Goal: Task Accomplishment & Management: Manage account settings

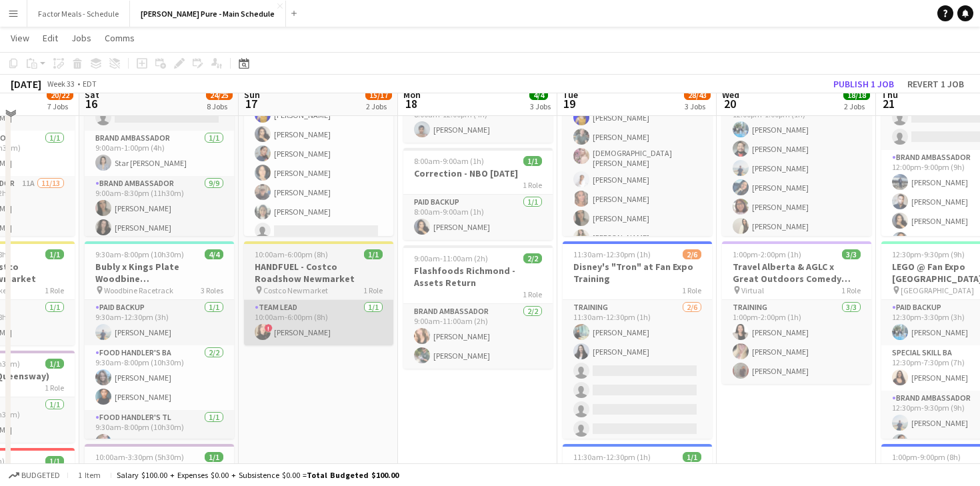
scroll to position [117, 0]
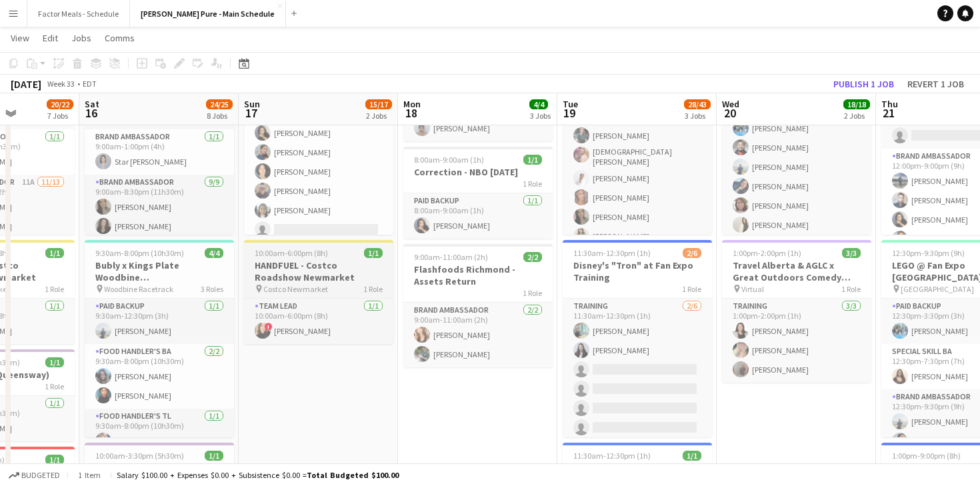
click at [297, 289] on span "Costco Newmarket" at bounding box center [295, 289] width 65 height 10
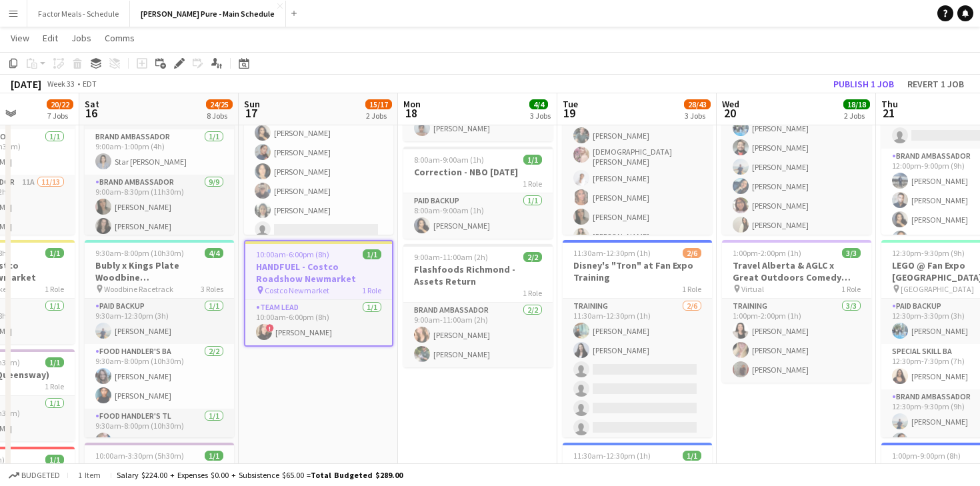
click at [291, 290] on span "Costco Newmarket" at bounding box center [297, 290] width 65 height 10
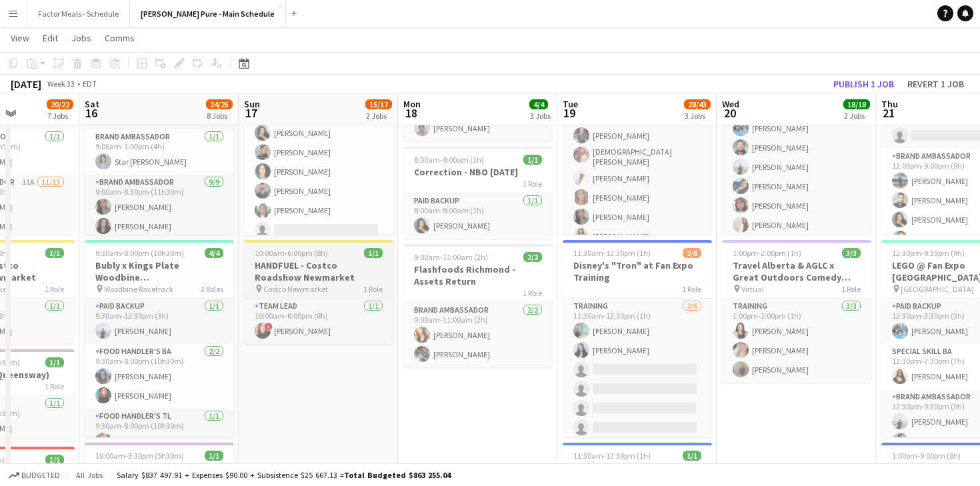
click at [291, 290] on span "Costco Newmarket" at bounding box center [295, 289] width 65 height 10
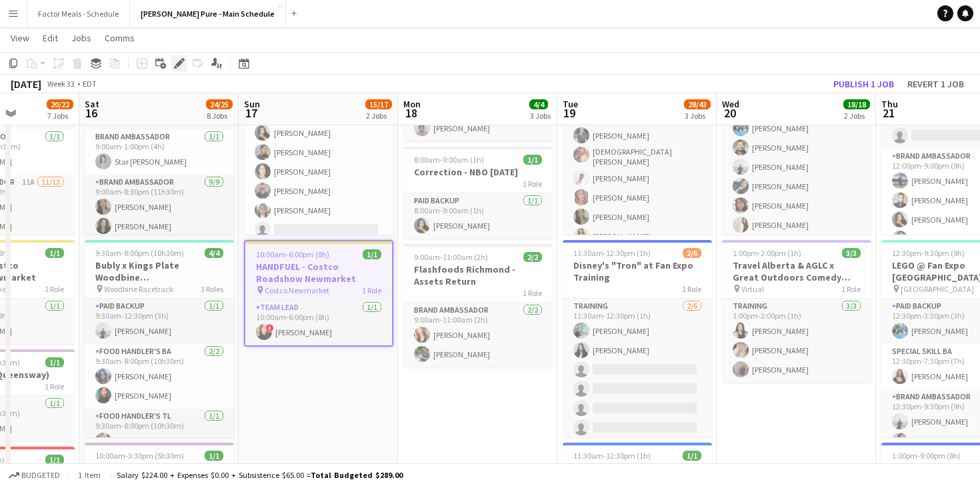
click at [177, 65] on icon at bounding box center [178, 63] width 7 height 7
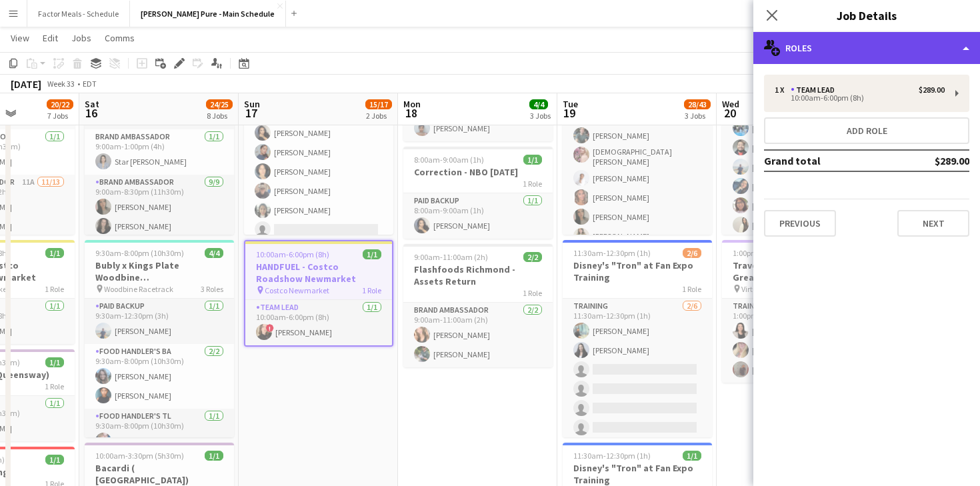
click at [835, 53] on div "multiple-users-add Roles" at bounding box center [866, 48] width 227 height 32
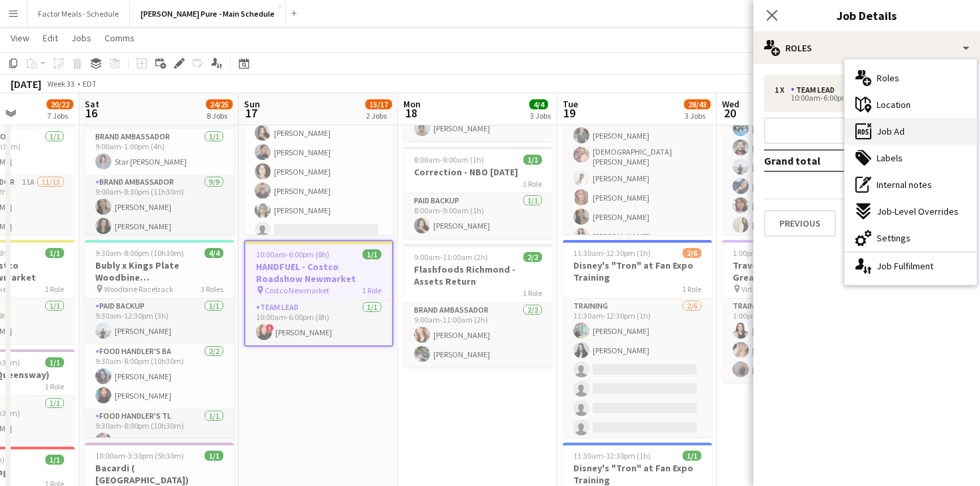
click at [884, 133] on span "Job Ad" at bounding box center [891, 131] width 28 height 12
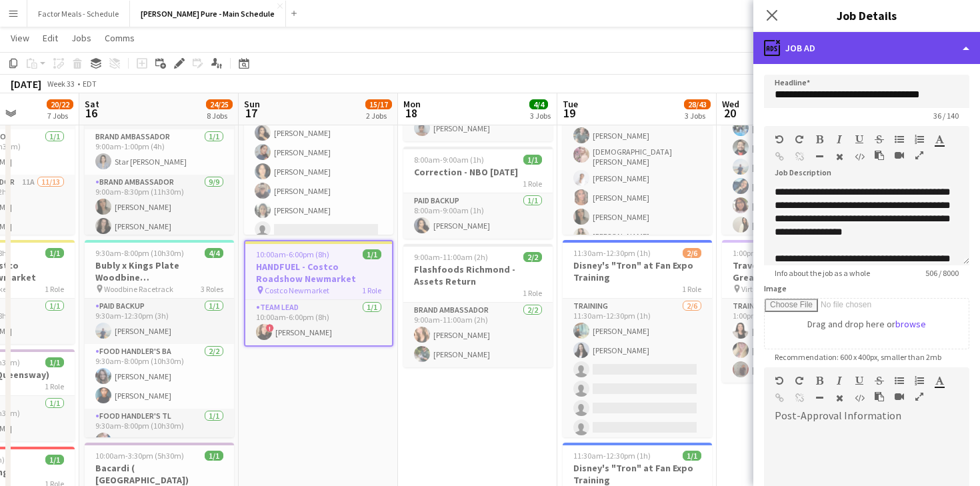
click at [851, 49] on div "ads-window Job Ad" at bounding box center [866, 48] width 227 height 32
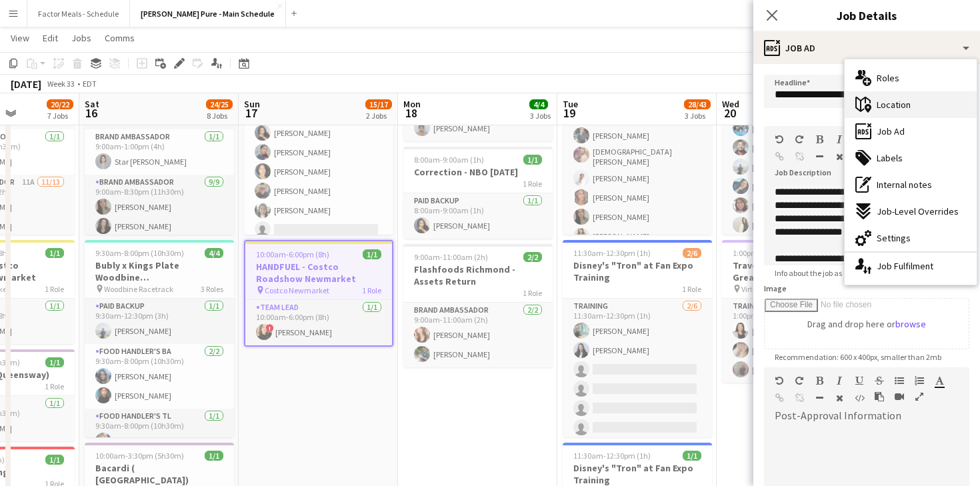
click at [891, 109] on span "Location" at bounding box center [894, 105] width 34 height 12
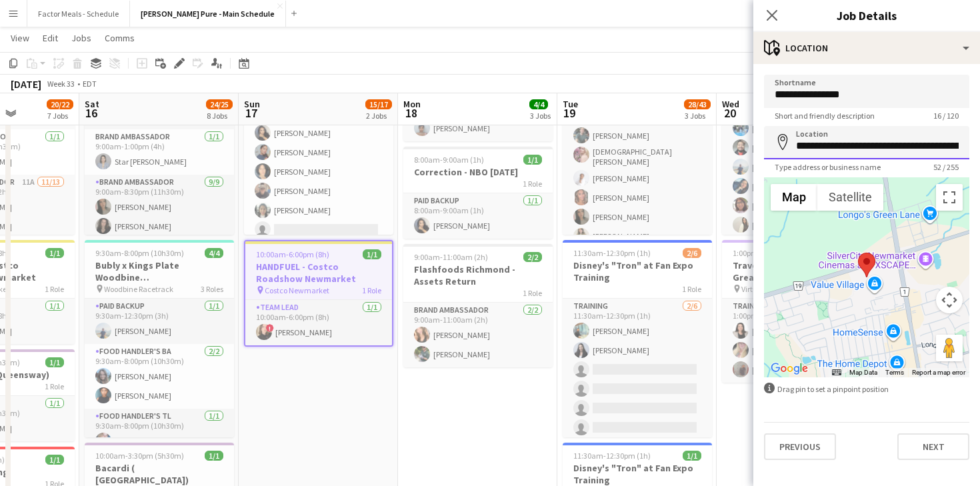
click at [819, 146] on input "**********" at bounding box center [866, 142] width 205 height 33
click at [154, 12] on button "[PERSON_NAME] Pure - Main Schedule Close" at bounding box center [208, 14] width 156 height 26
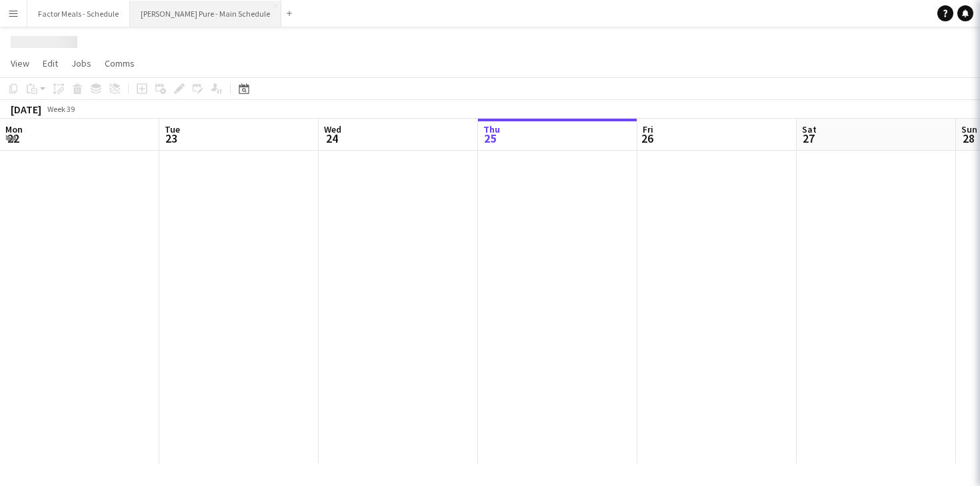
scroll to position [0, 319]
